Goal: Unclear: Browse casually

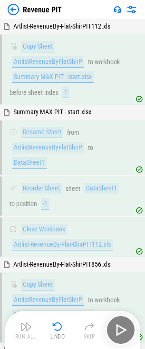
scroll to position [679, 0]
